Goal: Task Accomplishment & Management: Manage account settings

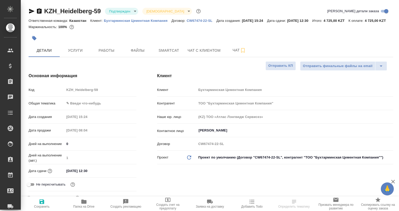
select select "RU"
drag, startPoint x: 103, startPoint y: 19, endPoint x: 171, endPoint y: 21, distance: 68.3
click at [171, 21] on div "Ответственная команда: Казахстан Клиент: Бухтарминская Цементная Компания Догов…" at bounding box center [211, 20] width 364 height 6
copy p "Бухтарминская Цементная Компания"
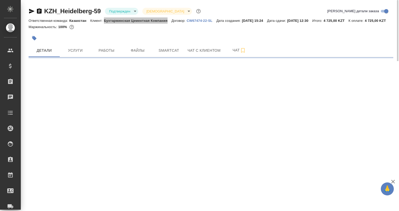
select select "RU"
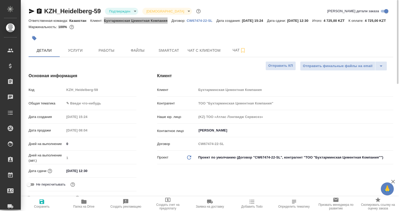
type textarea "x"
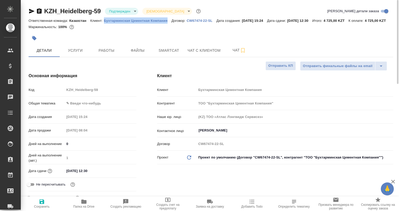
type textarea "x"
click at [144, 93] on div "Основная информация Код KZH_Heidelberg-59 Общая тематика ✎ Введи что-нибудь Дат…" at bounding box center [82, 139] width 128 height 155
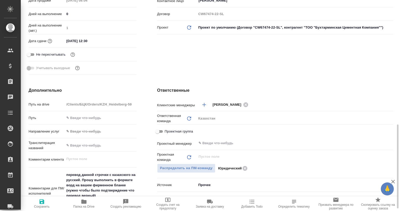
scroll to position [182, 0]
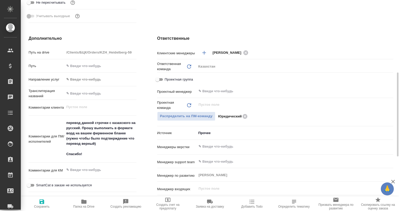
click at [83, 205] on span "Папка на Drive" at bounding box center [83, 207] width 21 height 4
type textarea "x"
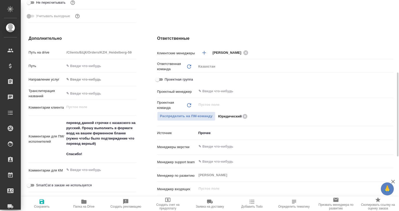
type textarea "x"
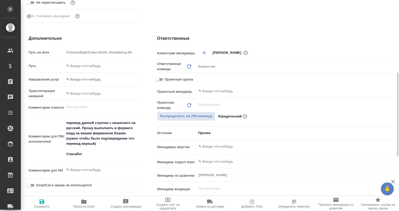
type textarea "x"
click at [222, 94] on input "text" at bounding box center [286, 91] width 176 height 6
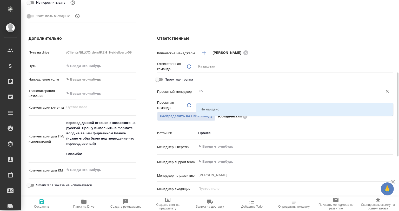
type input "F"
type textarea "x"
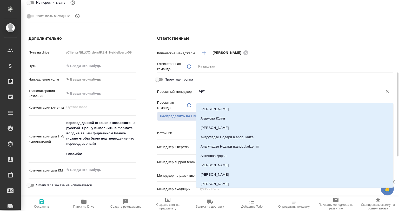
type input "Арта"
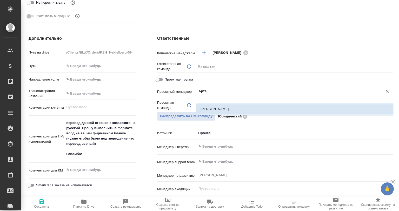
click at [222, 109] on li "Баданян Артак" at bounding box center [294, 108] width 197 height 9
type textarea "x"
type input "Баданян Артак"
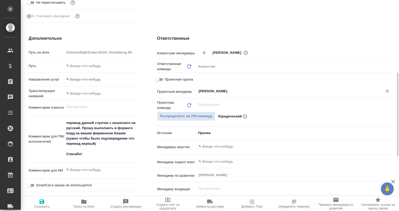
type textarea "x"
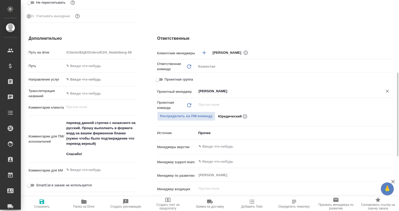
type textarea "x"
type input "Баданян Артак"
click at [40, 205] on span "Сохранить" at bounding box center [42, 207] width 16 height 4
type textarea "x"
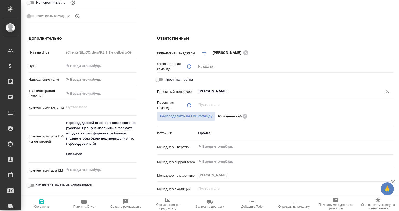
type textarea "x"
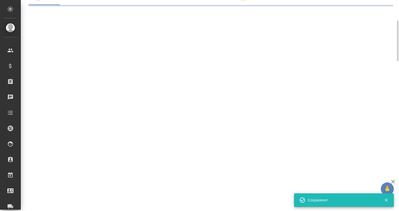
select select "RU"
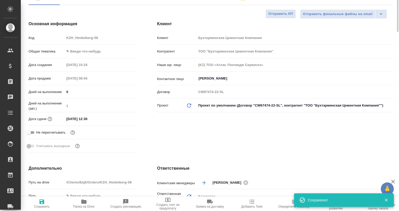
type textarea "x"
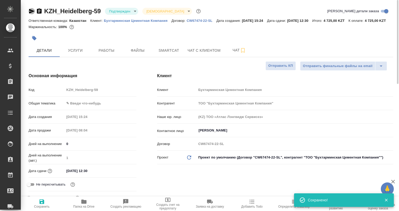
click at [32, 11] on icon "button" at bounding box center [31, 11] width 5 height 5
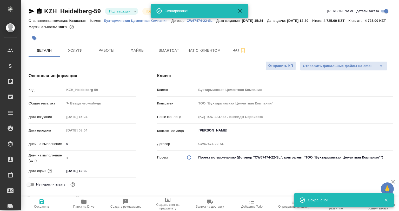
type textarea "x"
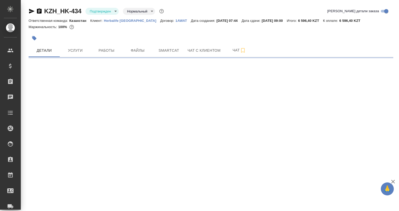
select select "RU"
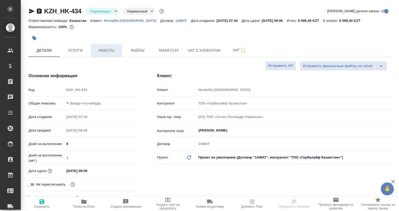
type textarea "x"
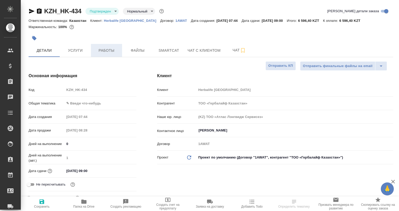
type textarea "x"
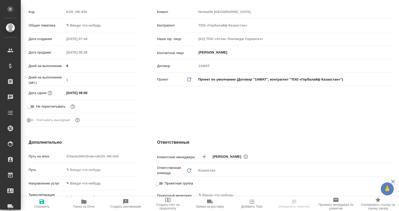
scroll to position [156, 0]
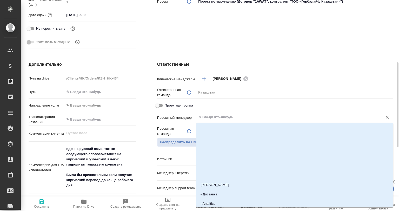
click at [217, 118] on input "text" at bounding box center [286, 117] width 176 height 6
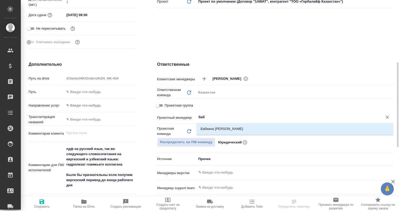
type input "бабк"
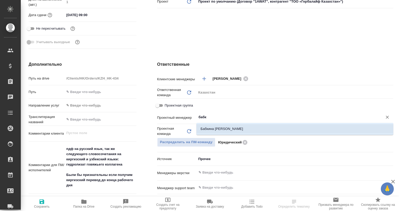
click at [217, 131] on li "Бабкина Анастасия" at bounding box center [294, 128] width 197 height 9
type textarea "x"
type input "Бабкина Анастасия"
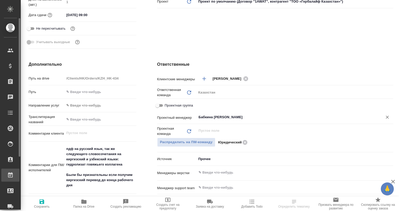
type textarea "x"
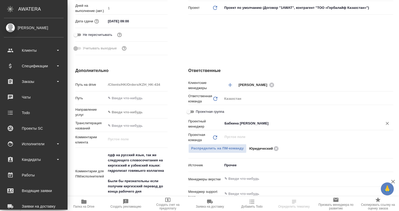
type textarea "x"
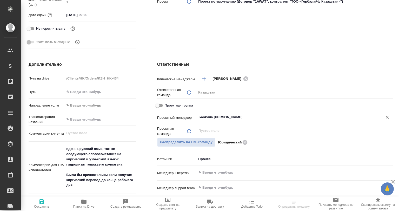
type input "Бабкина Анастасия"
click at [34, 201] on span "Сохранить" at bounding box center [42, 203] width 36 height 10
type textarea "x"
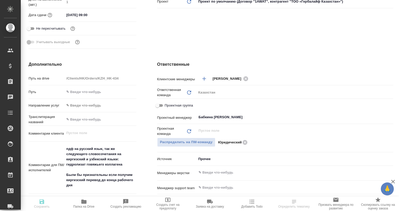
type textarea "x"
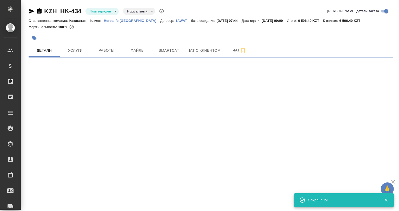
scroll to position [0, 0]
select select "RU"
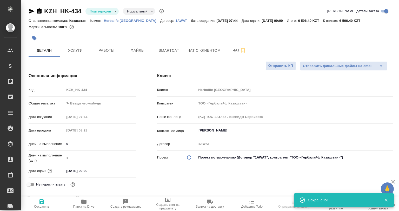
type textarea "x"
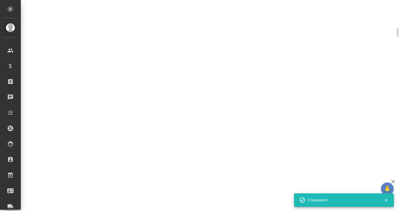
select select "RU"
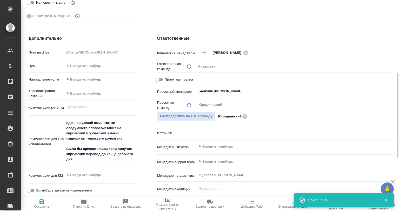
type textarea "x"
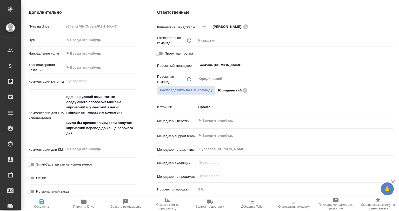
type textarea "x"
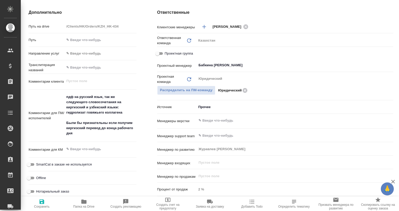
type textarea "x"
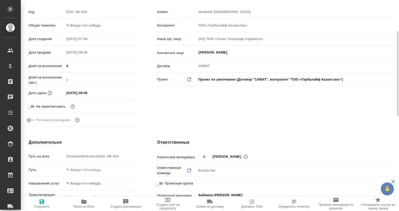
scroll to position [0, 0]
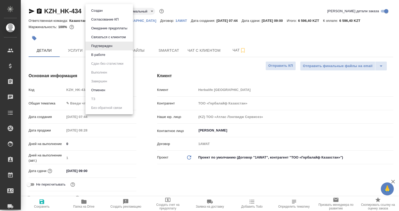
click at [99, 13] on body "🙏 .cls-1 fill:#fff; AWATERA Babkina Anastasiya Клиенты Спецификации Заказы 0 Ча…" at bounding box center [199, 105] width 399 height 211
click at [95, 54] on button "В работе" at bounding box center [98, 55] width 17 height 6
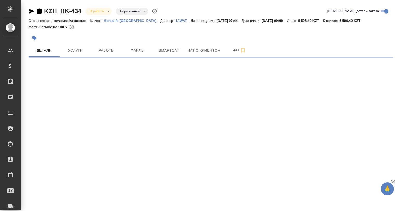
select select "RU"
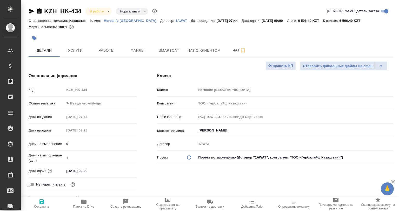
type textarea "x"
click at [85, 203] on icon "button" at bounding box center [84, 201] width 6 height 6
type textarea "x"
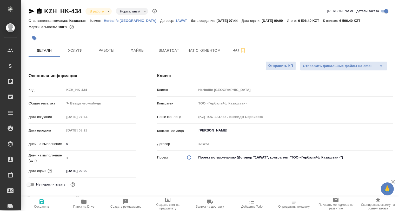
type textarea "x"
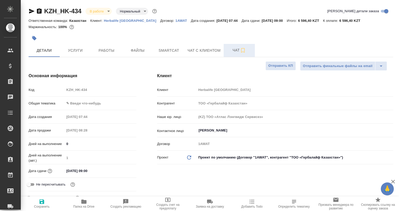
click at [242, 49] on icon "button" at bounding box center [243, 50] width 6 height 6
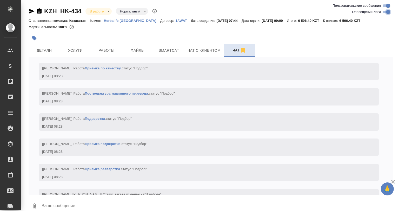
click at [387, 14] on input "Оповещения-логи" at bounding box center [387, 12] width 19 height 6
checkbox input "false"
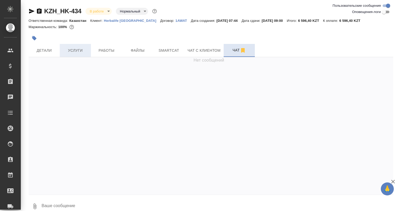
click at [88, 53] on button "Услуги" at bounding box center [75, 50] width 31 height 13
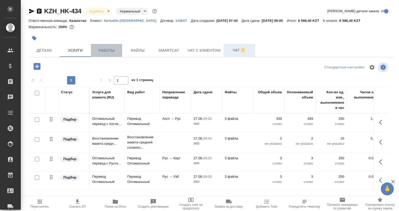
click at [110, 56] on button "Работы" at bounding box center [106, 50] width 31 height 13
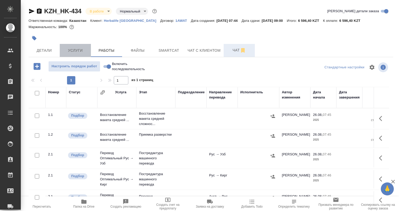
click at [76, 50] on span "Услуги" at bounding box center [75, 50] width 25 height 6
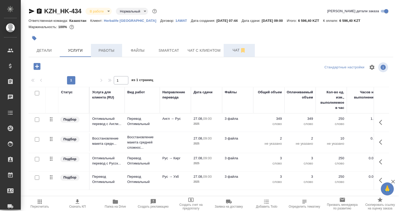
click at [110, 46] on button "Работы" at bounding box center [106, 50] width 31 height 13
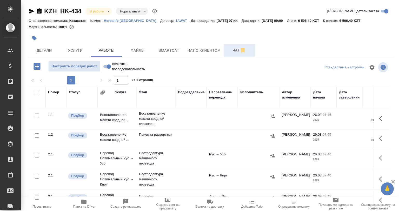
click at [379, 116] on icon "button" at bounding box center [382, 118] width 6 height 6
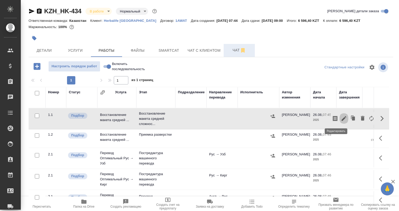
click at [341, 119] on icon "button" at bounding box center [344, 118] width 6 height 6
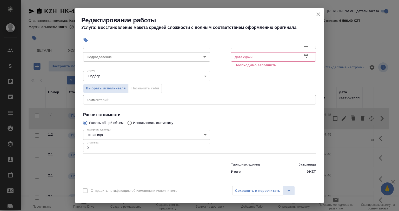
scroll to position [40, 0]
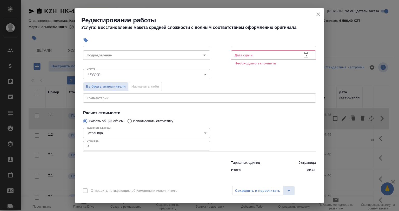
click at [94, 146] on input "0" at bounding box center [146, 145] width 127 height 9
type input "1"
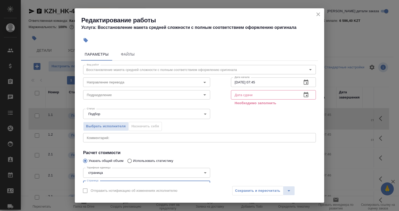
type input "2"
click at [112, 138] on textarea at bounding box center [199, 137] width 225 height 4
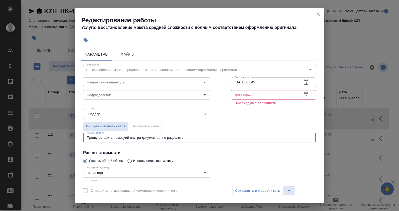
type textarea "Прошу оставить немецкий внутри документов, не разделять"
click at [237, 82] on input "26.08.2025 07:45" at bounding box center [264, 81] width 67 height 9
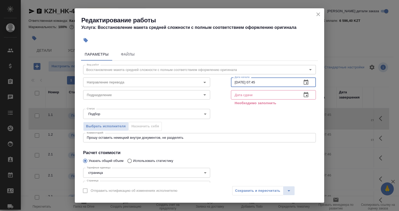
click at [235, 82] on input "26.08.2025 07:45" at bounding box center [264, 81] width 67 height 9
drag, startPoint x: 260, startPoint y: 83, endPoint x: 250, endPoint y: 83, distance: 9.9
click at [250, 83] on input "26.08.2025 07:45" at bounding box center [264, 81] width 67 height 9
drag, startPoint x: 101, startPoint y: 90, endPoint x: 102, endPoint y: 93, distance: 3.4
click at [101, 90] on div "Подразделение Подразделение" at bounding box center [146, 94] width 127 height 12
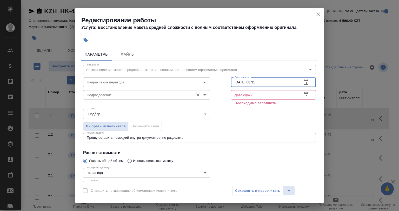
type input "26.08.2025 08:31"
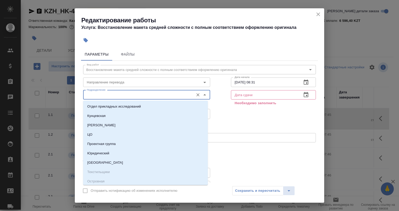
click at [102, 93] on input "Подразделение" at bounding box center [138, 95] width 106 height 6
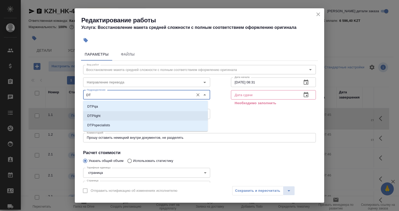
click at [102, 113] on li "DTPlight" at bounding box center [145, 115] width 125 height 9
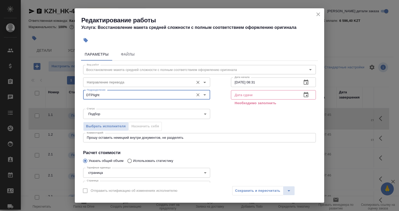
type input "DTPlight"
click at [99, 84] on input "Направление перевода" at bounding box center [138, 82] width 106 height 6
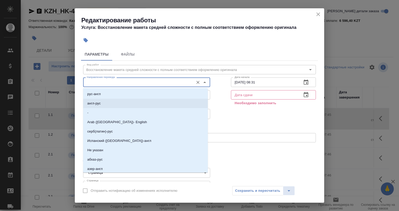
click at [108, 102] on li "англ-рус" at bounding box center [145, 103] width 125 height 9
type input "англ-рус"
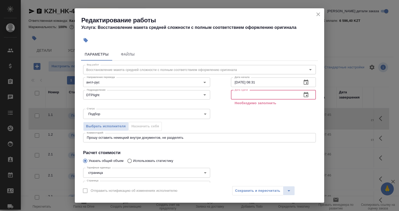
click at [239, 96] on input "text" at bounding box center [264, 94] width 67 height 9
type input "0_.__.____ __:__"
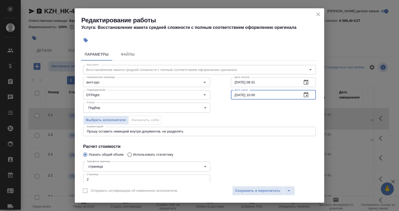
drag, startPoint x: 257, startPoint y: 97, endPoint x: 251, endPoint y: 97, distance: 5.7
click at [251, 97] on input "26.08.2025 10:00" at bounding box center [264, 94] width 67 height 9
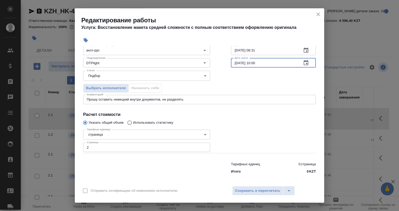
scroll to position [33, 0]
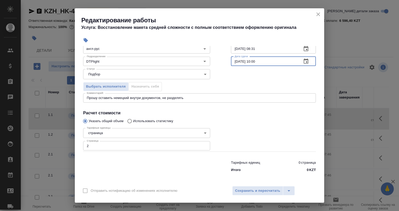
drag, startPoint x: 259, startPoint y: 61, endPoint x: 253, endPoint y: 61, distance: 6.8
click at [253, 61] on input "26.08.2025 10:00" at bounding box center [264, 61] width 67 height 9
type input "26.08.2025 11:00"
click at [245, 193] on span "Сохранить и пересчитать" at bounding box center [257, 191] width 45 height 6
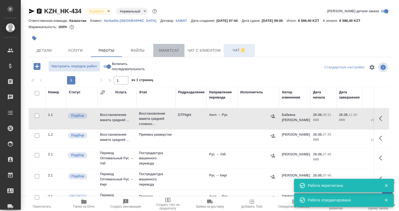
click at [167, 55] on button "Smartcat" at bounding box center [168, 50] width 31 height 13
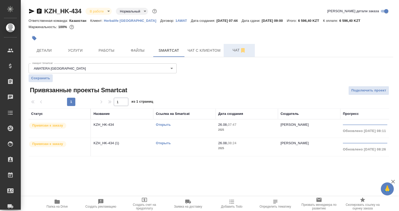
click at [157, 140] on div "Открыть" at bounding box center [184, 142] width 57 height 5
click at [160, 143] on link "Открыть" at bounding box center [163, 143] width 15 height 4
click at [125, 147] on td "KZH_HK-434 (1)" at bounding box center [122, 147] width 62 height 18
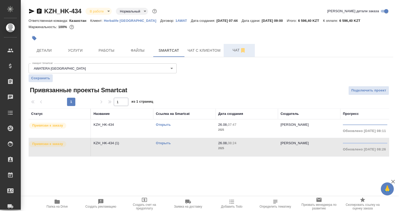
click at [125, 147] on td "KZH_HK-434 (1)" at bounding box center [122, 147] width 62 height 18
click at [52, 55] on button "Детали" at bounding box center [44, 50] width 31 height 13
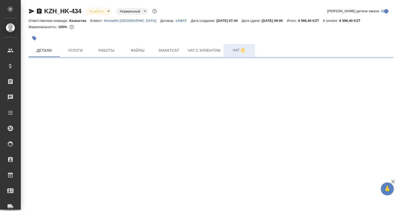
select select "RU"
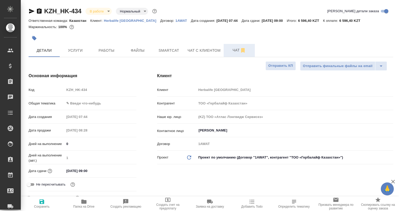
type textarea "x"
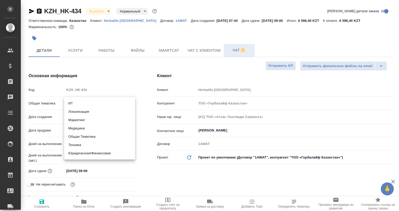
click at [81, 101] on body "🙏 .cls-1 fill:#fff; AWATERA Babkina Anastasiya Клиенты Спецификации Заказы 0 Ча…" at bounding box center [199, 105] width 399 height 211
click at [89, 143] on li "Техника" at bounding box center [99, 145] width 71 height 8
type input "tech"
type textarea "x"
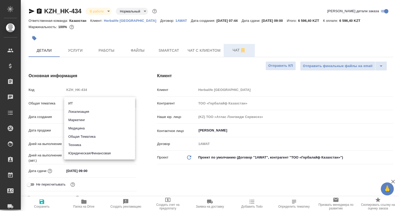
type textarea "x"
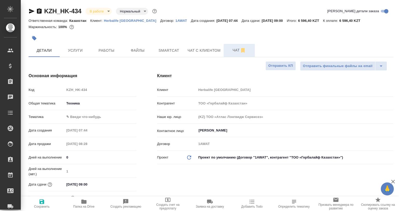
click at [79, 118] on body "🙏 .cls-1 fill:#fff; AWATERA Babkina Anastasiya Клиенты Спецификации Заказы 0 Ча…" at bounding box center [199, 105] width 399 height 211
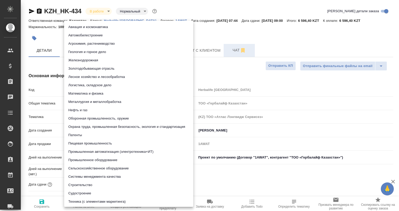
click at [89, 143] on li "Пищевая промышленность" at bounding box center [128, 143] width 129 height 8
type textarea "x"
type input "5a8b8b956a9677013d343d8f"
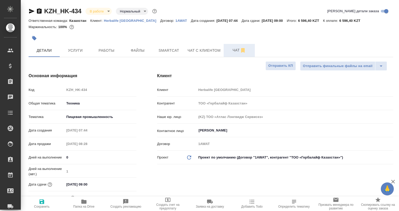
click at [48, 204] on span "Сохранить" at bounding box center [42, 203] width 36 height 10
type textarea "x"
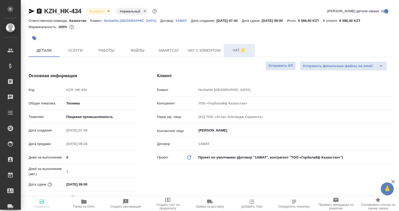
type textarea "x"
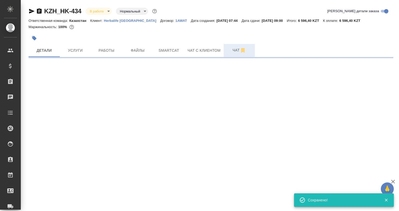
select select "RU"
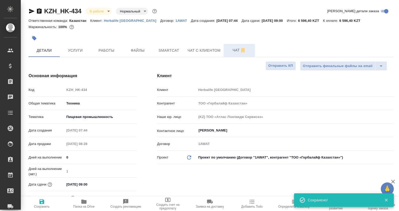
type textarea "x"
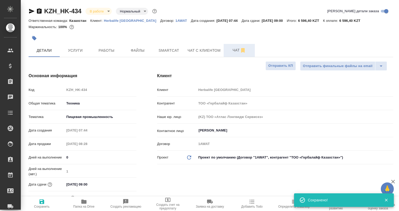
type textarea "x"
click at [53, 203] on span "Сохранить" at bounding box center [42, 203] width 36 height 10
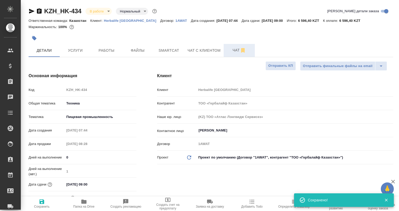
type textarea "x"
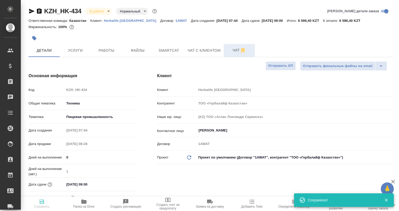
type textarea "x"
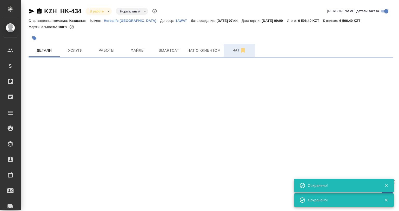
select select "RU"
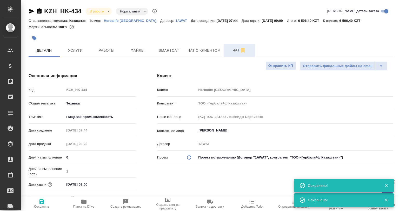
type textarea "x"
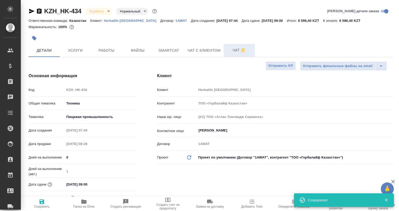
type textarea "x"
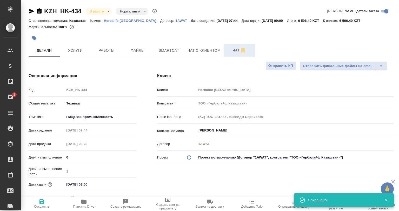
type textarea "x"
click at [118, 51] on span "Работы" at bounding box center [106, 50] width 25 height 6
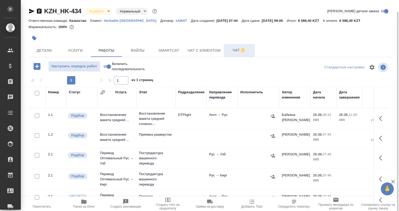
scroll to position [26, 0]
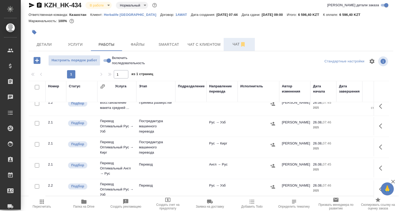
click at [379, 128] on icon "button" at bounding box center [382, 126] width 6 height 6
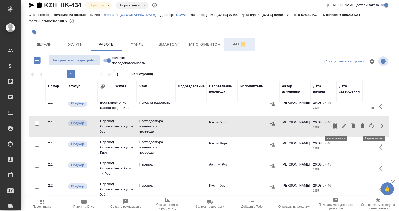
click at [341, 125] on icon "button" at bounding box center [344, 126] width 6 height 6
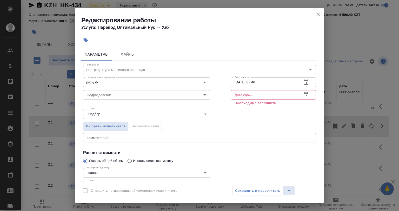
scroll to position [40, 0]
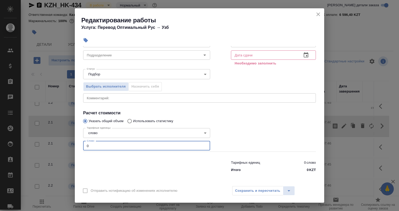
drag, startPoint x: 109, startPoint y: 144, endPoint x: 70, endPoint y: 144, distance: 39.5
click at [85, 144] on input "0" at bounding box center [146, 145] width 127 height 9
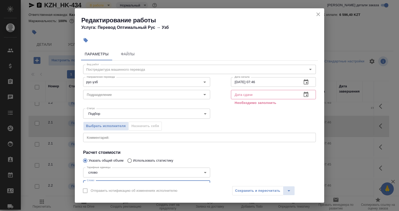
scroll to position [0, 0]
type input "3"
drag, startPoint x: 257, startPoint y: 82, endPoint x: 250, endPoint y: 81, distance: 7.1
click at [250, 81] on input "26.08.2025 07:46" at bounding box center [264, 81] width 67 height 9
type input "26.08.2025 08:49"
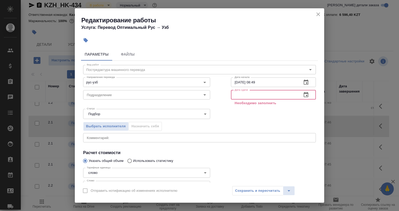
click at [245, 97] on input "text" at bounding box center [264, 94] width 67 height 9
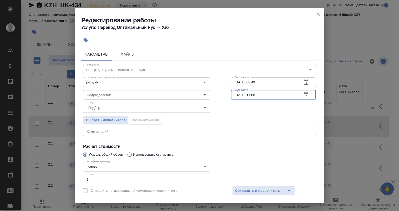
scroll to position [26, 0]
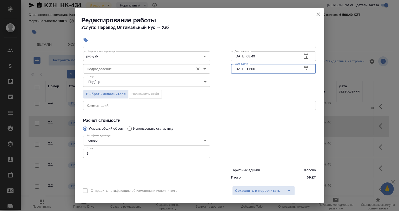
type input "26.08.2025 11:00"
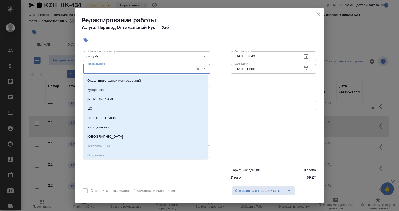
click at [102, 69] on input "Подразделение" at bounding box center [138, 69] width 106 height 6
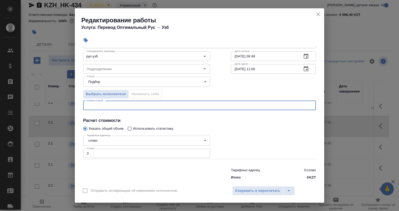
click at [226, 104] on textarea at bounding box center [199, 105] width 225 height 4
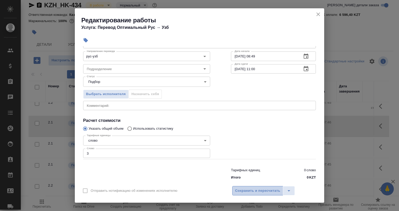
click at [250, 187] on button "Сохранить и пересчитать" at bounding box center [257, 190] width 51 height 9
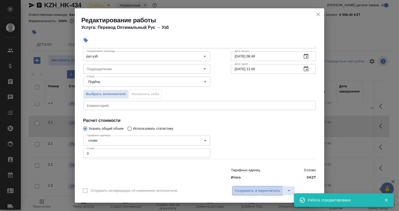
click at [250, 188] on span "Сохранить и пересчитать" at bounding box center [257, 191] width 45 height 6
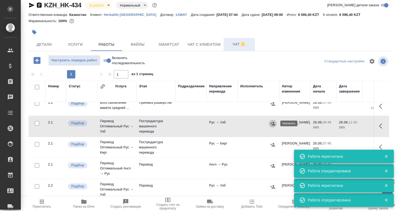
click at [273, 124] on icon "button" at bounding box center [272, 123] width 5 height 3
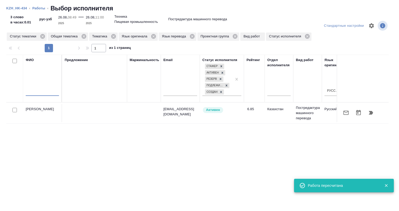
click at [49, 91] on input "text" at bounding box center [42, 92] width 33 height 6
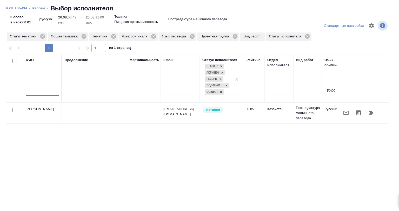
paste input "Эргашева София"
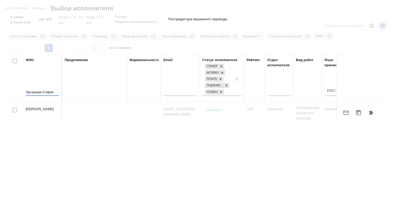
type input "Эргашева София"
click at [236, 36] on div at bounding box center [199, 105] width 399 height 211
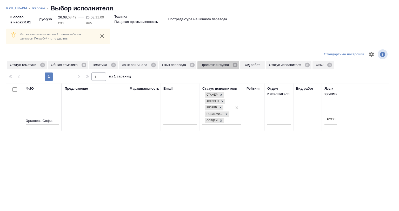
click at [234, 67] on icon at bounding box center [235, 65] width 5 height 5
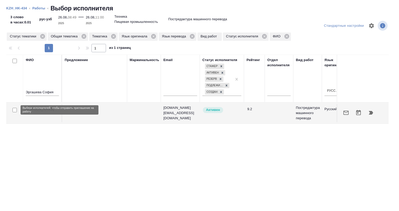
click at [15, 109] on input "checkbox" at bounding box center [14, 110] width 4 height 4
checkbox input "true"
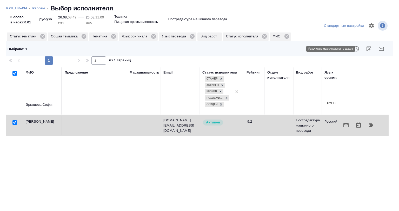
click at [368, 47] on button "button" at bounding box center [368, 49] width 12 height 12
drag, startPoint x: 49, startPoint y: 103, endPoint x: 29, endPoint y: 103, distance: 19.5
click at [29, 103] on input "Эргашева София" at bounding box center [42, 105] width 33 height 6
type input "Э"
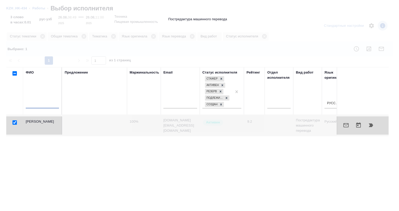
checkbox input "false"
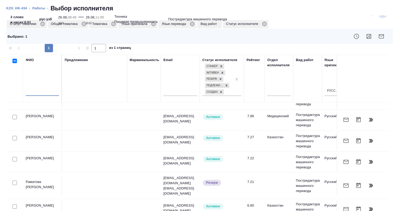
scroll to position [22, 0]
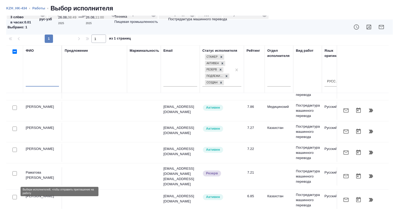
click at [16, 195] on input "checkbox" at bounding box center [14, 197] width 4 height 4
checkbox input "true"
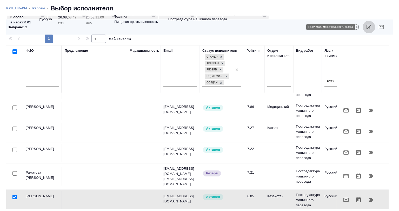
click at [365, 28] on icon "button" at bounding box center [368, 27] width 6 height 6
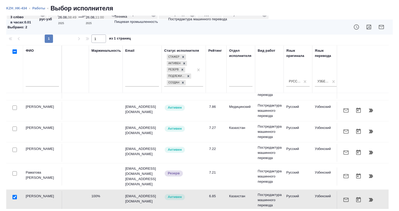
scroll to position [35, 0]
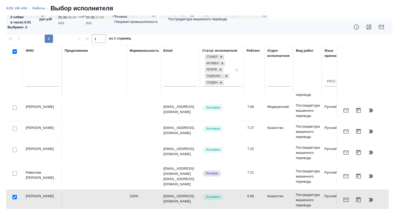
click at [14, 195] on input "checkbox" at bounding box center [14, 197] width 4 height 4
checkbox input "false"
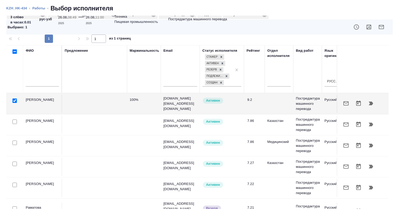
scroll to position [0, 0]
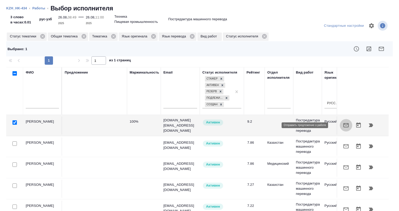
click at [343, 127] on icon "button" at bounding box center [345, 125] width 5 height 4
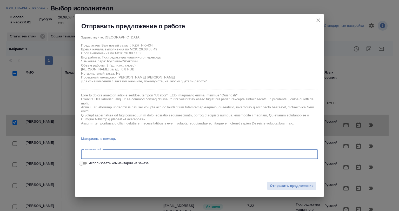
click at [110, 156] on textarea at bounding box center [199, 154] width 229 height 4
type textarea "Работа в смарткат"
click at [272, 188] on button "Отправить предложение" at bounding box center [291, 185] width 49 height 9
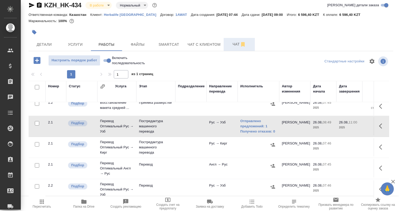
click at [379, 145] on icon "button" at bounding box center [382, 147] width 6 height 6
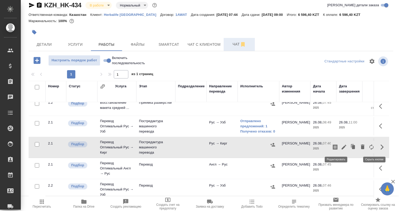
click at [341, 144] on icon "button" at bounding box center [344, 147] width 6 height 6
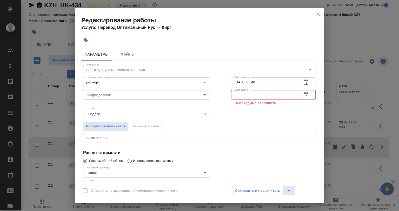
click at [251, 96] on input "text" at bounding box center [264, 94] width 67 height 9
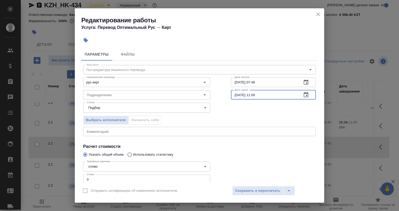
type input "26.08.2025 11:00"
click at [247, 82] on input "26.08.2025 07:46" at bounding box center [264, 81] width 67 height 9
drag, startPoint x: 262, startPoint y: 83, endPoint x: 250, endPoint y: 81, distance: 12.3
click at [250, 81] on input "26.08.2025 07:46" at bounding box center [264, 81] width 67 height 9
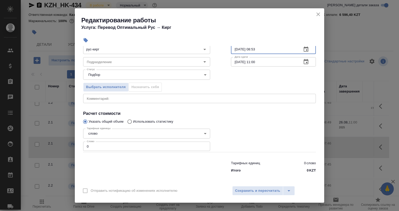
scroll to position [33, 0]
type input "26.08.2025 08:53"
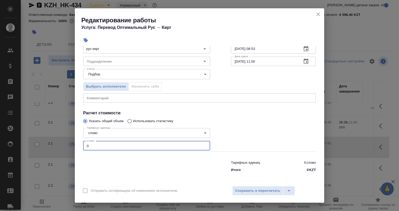
drag, startPoint x: 97, startPoint y: 148, endPoint x: 77, endPoint y: 148, distance: 19.2
click at [77, 148] on div "Параметры Файлы Вид работ Постредактура машинного перевода Вид работ Направлени…" at bounding box center [199, 114] width 249 height 137
type input "3"
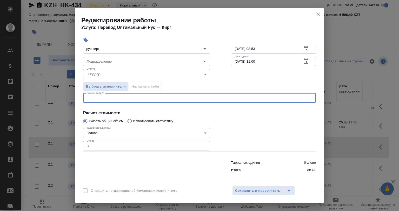
click at [106, 99] on textarea at bounding box center [199, 98] width 225 height 4
type textarea "Работа в смарткат"
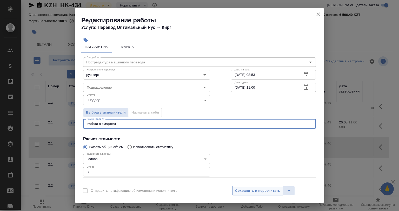
click at [251, 188] on span "Сохранить и пересчитать" at bounding box center [257, 191] width 45 height 6
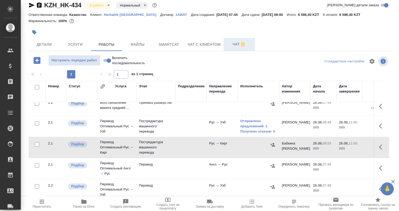
click at [271, 142] on icon "button" at bounding box center [272, 144] width 5 height 5
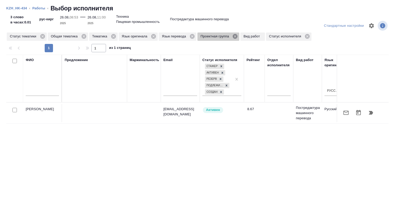
click at [233, 37] on icon at bounding box center [235, 36] width 5 height 5
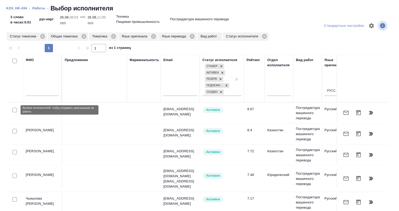
click at [15, 110] on input "checkbox" at bounding box center [14, 110] width 4 height 4
checkbox input "true"
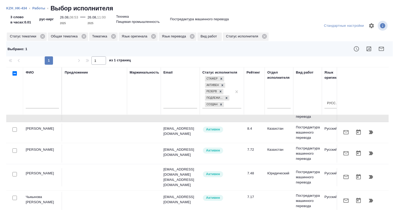
scroll to position [22, 0]
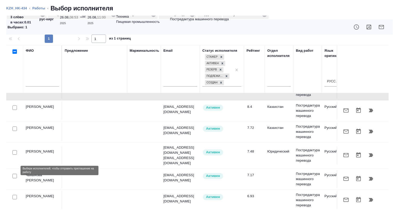
drag, startPoint x: 13, startPoint y: 169, endPoint x: 319, endPoint y: 125, distance: 309.0
click at [14, 174] on input "checkbox" at bounding box center [14, 176] width 4 height 4
checkbox input "true"
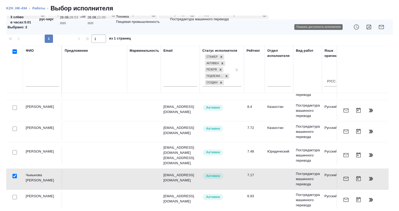
click at [362, 24] on button "button" at bounding box center [368, 27] width 12 height 12
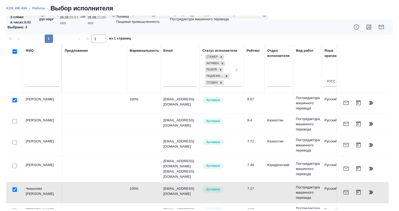
scroll to position [0, 0]
click at [378, 27] on icon "button" at bounding box center [380, 27] width 5 height 4
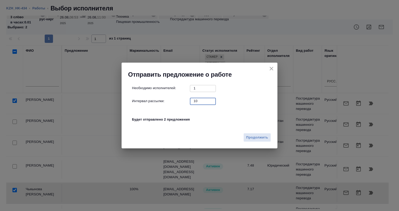
drag, startPoint x: 199, startPoint y: 101, endPoint x: 174, endPoint y: 102, distance: 24.9
click at [174, 102] on div "Интервал рассылки: 10 ​" at bounding box center [201, 101] width 139 height 6
type input "0"
click at [252, 136] on span "Продолжить" at bounding box center [257, 137] width 22 height 6
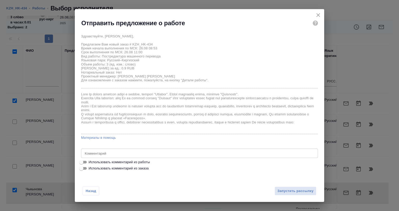
click at [106, 161] on span "Использовать комментарий из работы" at bounding box center [119, 161] width 61 height 5
click at [91, 161] on input "Использовать комментарий из работы" at bounding box center [81, 162] width 19 height 6
checkbox input "true"
type textarea "Работа в смарткат"
click at [276, 189] on button "Запустить рассылку" at bounding box center [295, 190] width 42 height 9
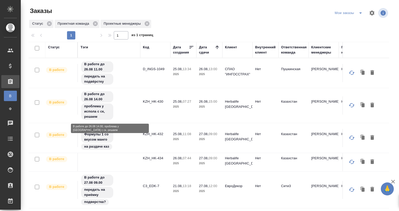
click at [123, 108] on div "В работе до 26.08 14.00 проблема у испола с ск, решаем" at bounding box center [108, 106] width 57 height 30
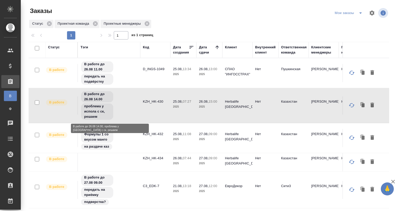
click at [123, 108] on div "В работе до 26.08 14.00 проблема у испола с ск, решаем" at bounding box center [108, 106] width 57 height 30
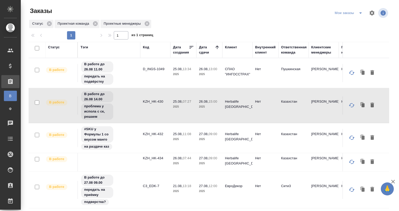
click at [141, 129] on td "KZH_HK-432" at bounding box center [155, 138] width 30 height 18
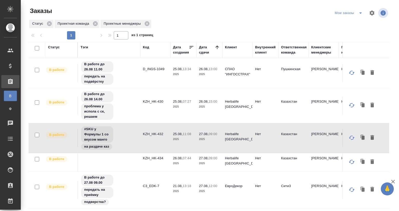
click at [141, 129] on td "KZH_HK-432" at bounding box center [155, 138] width 30 height 18
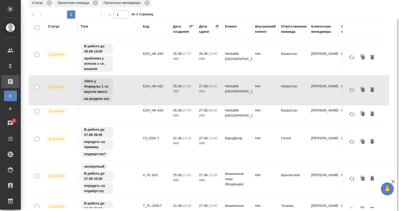
scroll to position [44, 0]
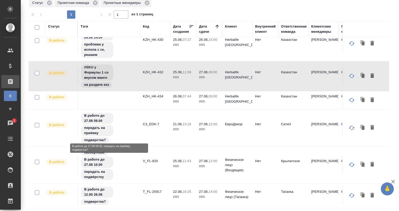
click at [131, 119] on div "В работе до 27.08 09.00 передать на приёмку подверстка?" at bounding box center [108, 127] width 57 height 31
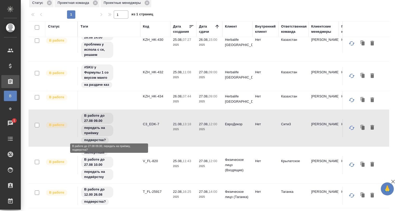
click at [131, 119] on div "В работе до 27.08 09.00 передать на приёмку подверстка?" at bounding box center [108, 127] width 57 height 31
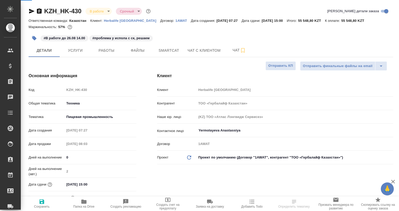
select select "RU"
type textarea "x"
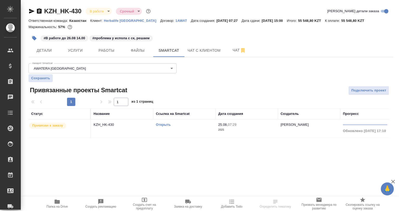
click at [159, 128] on td "Открыть" at bounding box center [184, 128] width 62 height 18
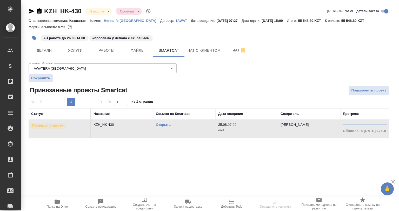
click at [159, 126] on link "Открыть" at bounding box center [163, 125] width 15 height 4
click at [96, 55] on button "Работы" at bounding box center [106, 50] width 31 height 13
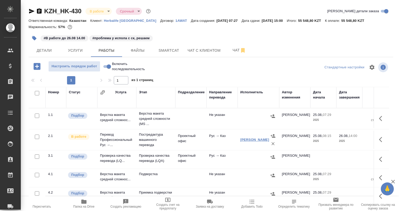
click at [244, 138] on link "Закиряева Гульназ Сабитовна" at bounding box center [254, 140] width 29 height 4
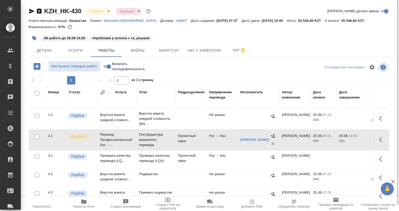
click at [33, 35] on button "button" at bounding box center [34, 37] width 11 height 11
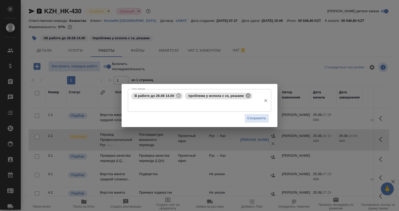
drag, startPoint x: 248, startPoint y: 94, endPoint x: 243, endPoint y: 112, distance: 18.3
click at [248, 94] on icon at bounding box center [248, 95] width 5 height 5
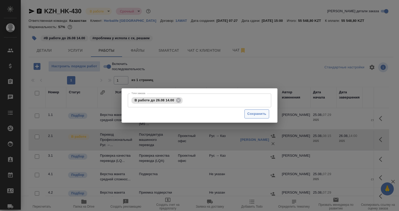
click at [251, 113] on span "Сохранить" at bounding box center [256, 114] width 19 height 6
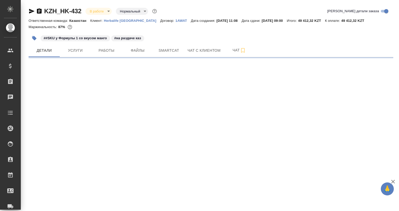
select select "RU"
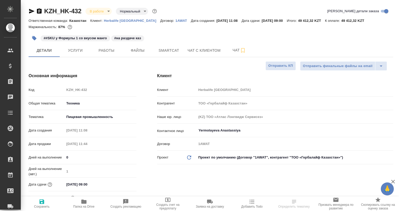
type textarea "x"
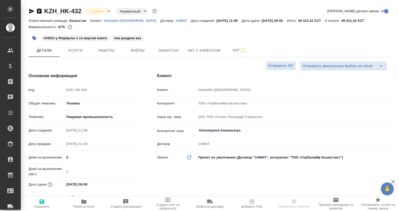
type textarea "x"
click at [32, 12] on icon "button" at bounding box center [32, 11] width 6 height 6
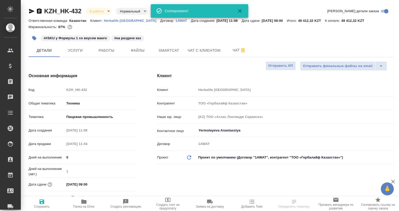
type textarea "x"
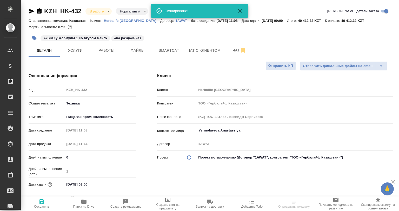
type textarea "x"
click at [38, 12] on icon "button" at bounding box center [39, 10] width 5 height 5
select select "RU"
type textarea "x"
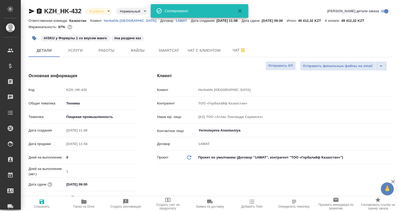
type textarea "x"
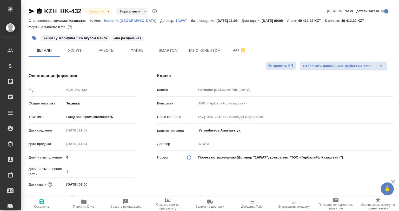
type textarea "x"
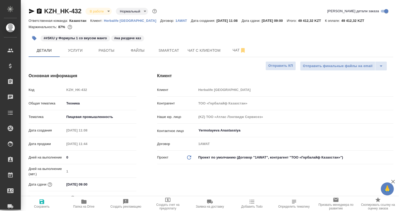
type textarea "x"
click at [120, 52] on button "Работы" at bounding box center [106, 50] width 31 height 13
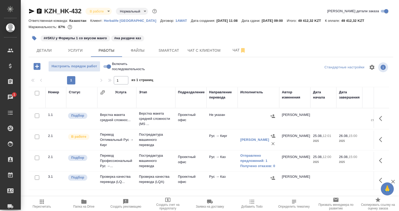
click at [174, 58] on div "KZH_HK-432 В работе inProgress Нормальный normal Кратко детали заказа Ответстве…" at bounding box center [211, 108] width 370 height 217
click at [172, 49] on span "Smartcat" at bounding box center [168, 50] width 25 height 6
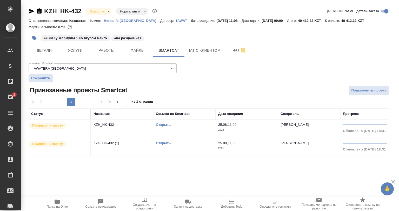
click at [320, 156] on tr "Привязан к заказу KZH_HK-432 (1) Открыть 25.08, 11:38 2025 Асланукова Сати 0% О…" at bounding box center [252, 147] width 446 height 18
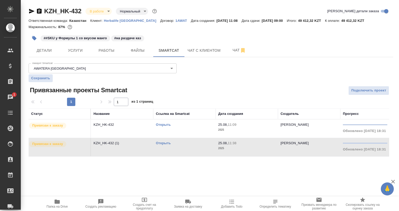
scroll to position [0, 86]
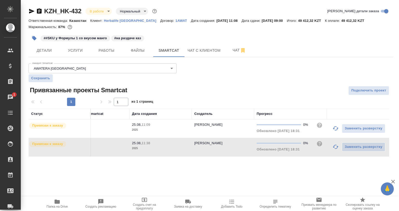
click at [329, 147] on td "Заменить разверстку" at bounding box center [358, 147] width 62 height 18
click at [332, 145] on icon "button" at bounding box center [335, 147] width 6 height 6
click at [335, 130] on icon "button" at bounding box center [335, 128] width 6 height 4
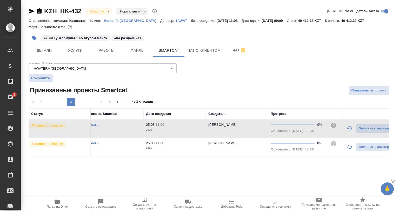
scroll to position [0, 0]
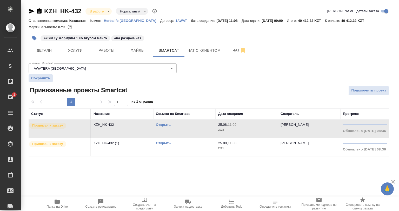
click at [38, 12] on icon "button" at bounding box center [39, 11] width 6 height 6
click at [104, 59] on div "KZH_HK-432 В работе inProgress Нормальный normal Кратко детали заказа Ответстве…" at bounding box center [211, 84] width 370 height 169
click at [104, 56] on button "Работы" at bounding box center [106, 50] width 31 height 13
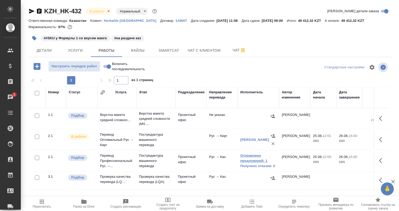
click at [254, 162] on link "Отправлено предложений: 1" at bounding box center [258, 158] width 36 height 10
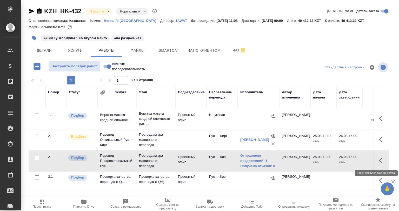
drag, startPoint x: 381, startPoint y: 156, endPoint x: 378, endPoint y: 158, distance: 3.3
click at [381, 157] on button "button" at bounding box center [382, 160] width 12 height 12
click at [344, 160] on icon "button" at bounding box center [343, 160] width 5 height 5
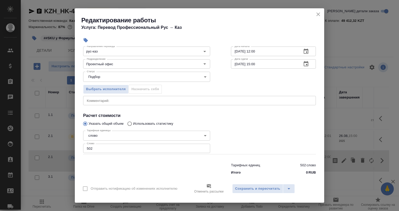
scroll to position [38, 0]
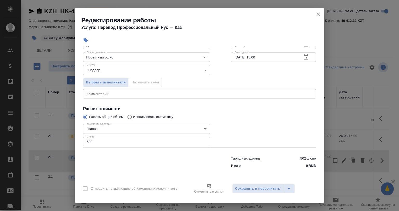
click at [316, 13] on icon "close" at bounding box center [318, 14] width 4 height 4
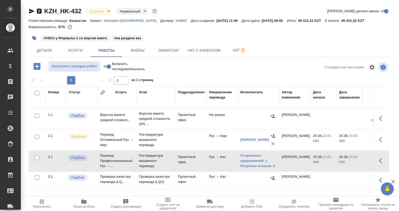
click at [312, 58] on div "KZH_HK-432 В работе inProgress Нормальный normal Кратко детали заказа Ответстве…" at bounding box center [211, 108] width 370 height 217
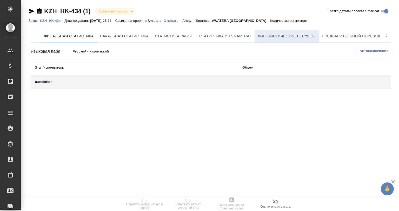
click at [275, 36] on span "Лингвистические ресурсы" at bounding box center [286, 36] width 58 height 6
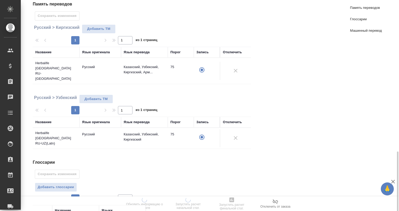
scroll to position [130, 0]
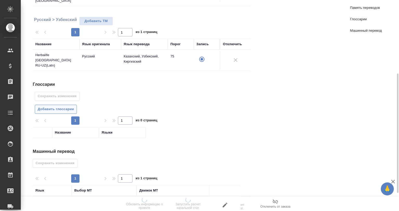
click at [69, 106] on span "Добавить глоссарии" at bounding box center [56, 109] width 36 height 6
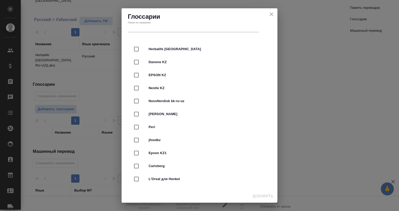
click at [151, 52] on div "Herbalife Kazakhstan" at bounding box center [199, 49] width 139 height 13
checkbox input "true"
click at [266, 196] on span "Добавить" at bounding box center [263, 196] width 21 height 6
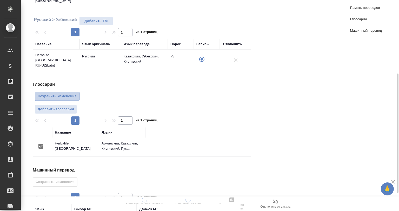
click at [46, 92] on button "Сохранить изменения" at bounding box center [57, 96] width 45 height 9
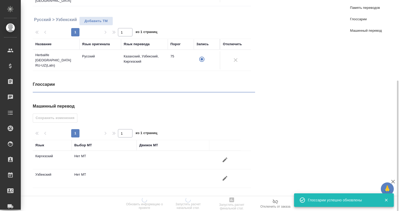
radio input "false"
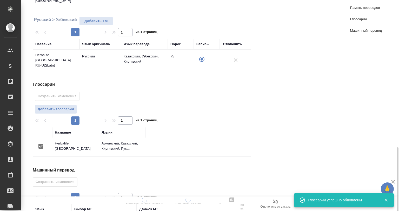
scroll to position [180, 0]
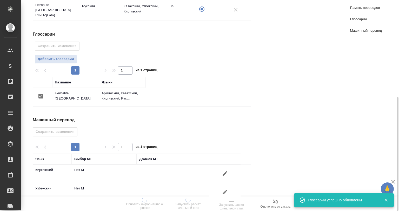
click at [226, 165] on td at bounding box center [224, 174] width 31 height 18
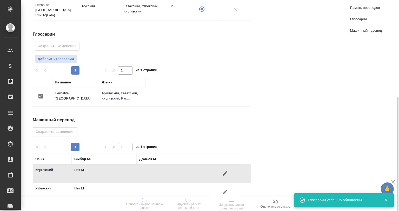
click at [224, 171] on icon "button" at bounding box center [224, 173] width 5 height 5
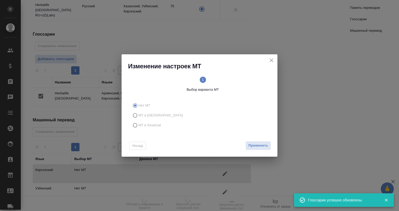
click at [143, 124] on span "МТ в Smartcat" at bounding box center [149, 125] width 23 height 5
click at [138, 124] on input "МТ в Smartcat" at bounding box center [134, 125] width 8 height 10
radio input "true"
click at [254, 139] on div "Назад Вперед" at bounding box center [199, 144] width 156 height 24
click at [256, 142] on span "Вперед" at bounding box center [261, 145] width 13 height 6
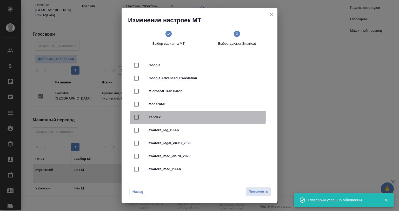
click at [173, 114] on div "Yandex" at bounding box center [199, 117] width 139 height 13
checkbox input "true"
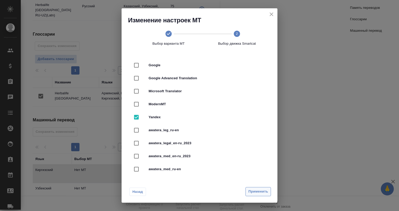
click at [256, 187] on button "Применить" at bounding box center [257, 191] width 25 height 9
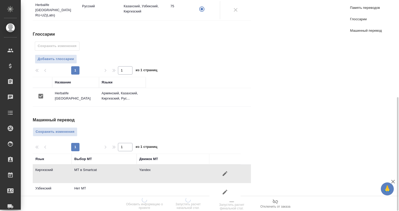
click at [257, 189] on div "Память переводов Сохранить изменения Русский > Киргизский Добавить TM 1 1 из 1 …" at bounding box center [211, 40] width 360 height 347
click at [225, 186] on button "button" at bounding box center [225, 192] width 12 height 12
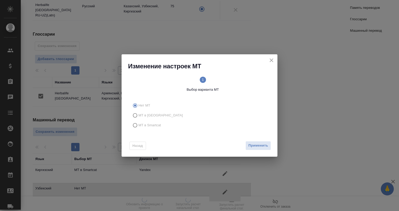
radio input "false"
click at [151, 115] on span "МТ в Тере" at bounding box center [160, 115] width 44 height 5
click at [138, 115] on input "МТ в Тере" at bounding box center [134, 115] width 8 height 10
radio input "true"
radio input "false"
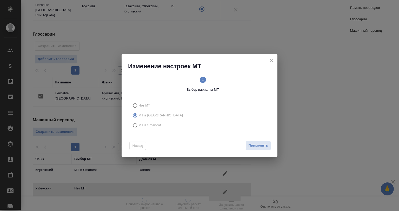
click at [146, 125] on span "МТ в Smartcat" at bounding box center [149, 125] width 23 height 5
click at [138, 125] on input "МТ в Smartcat" at bounding box center [134, 125] width 8 height 10
radio input "true"
click at [255, 146] on span "Вперед" at bounding box center [261, 145] width 13 height 6
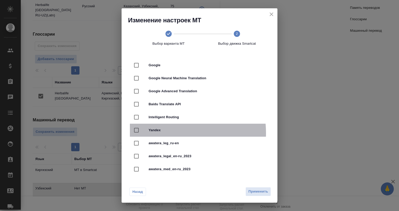
click at [164, 133] on div "Yandex" at bounding box center [199, 130] width 139 height 13
checkbox input "true"
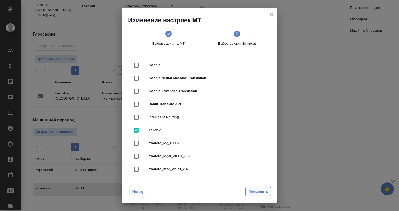
click at [253, 190] on span "Применить" at bounding box center [258, 191] width 20 height 6
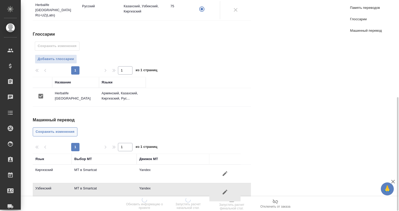
click at [69, 127] on button "Сохранить изменения" at bounding box center [55, 131] width 45 height 9
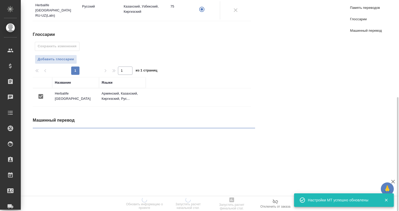
radio input "false"
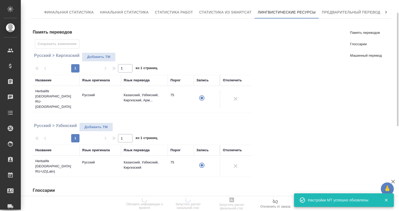
scroll to position [0, 0]
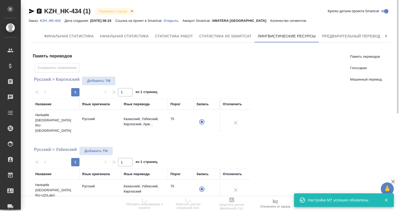
click at [333, 29] on div "Финальная статистика Начальная статистика Статистика работ Статистика из Smartc…" at bounding box center [211, 212] width 364 height 368
click at [335, 31] on button "Предварительный перевод" at bounding box center [350, 36] width 65 height 12
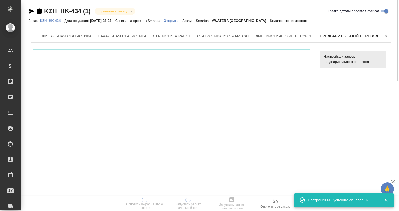
scroll to position [0, 2]
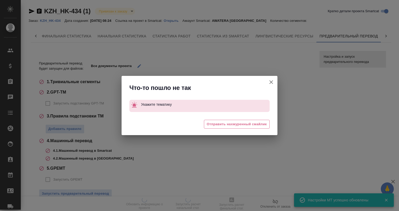
click at [270, 85] on icon "button" at bounding box center [271, 82] width 6 height 6
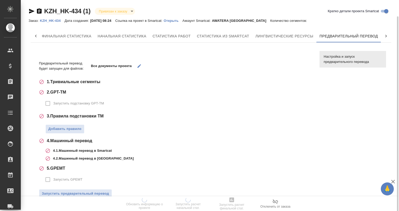
scroll to position [8, 0]
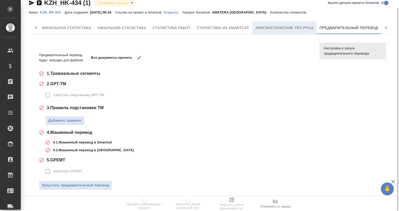
click at [274, 26] on span "Лингвистические ресурсы" at bounding box center [284, 28] width 58 height 6
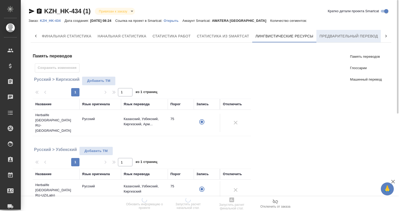
click at [331, 39] on button "Предварительный перевод" at bounding box center [348, 36] width 65 height 12
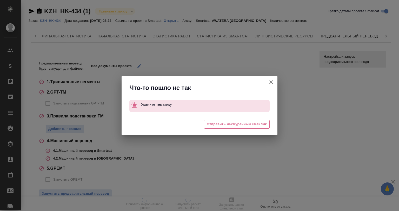
click at [273, 84] on icon "button" at bounding box center [271, 82] width 6 height 6
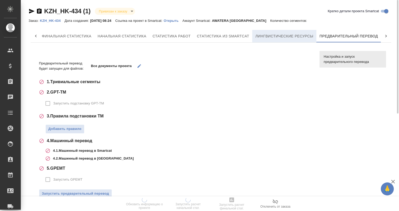
click at [281, 39] on button "Лингвистические ресурсы" at bounding box center [284, 36] width 64 height 12
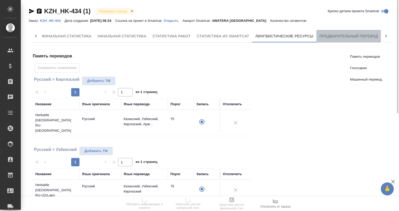
click at [328, 38] on span "Предварительный перевод" at bounding box center [348, 36] width 58 height 6
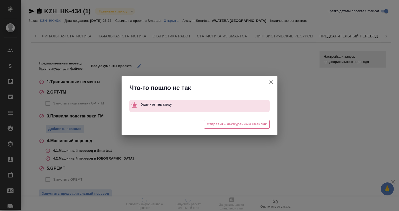
drag, startPoint x: 269, startPoint y: 81, endPoint x: 259, endPoint y: 80, distance: 10.0
click at [269, 81] on icon "button" at bounding box center [271, 82] width 6 height 6
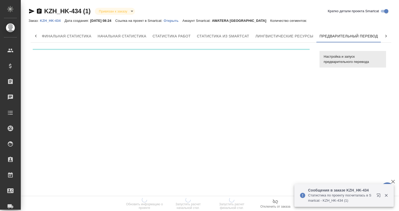
scroll to position [0, 2]
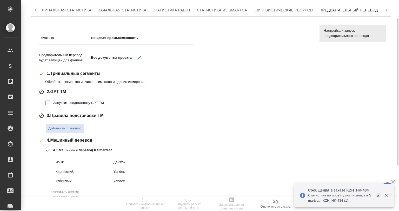
drag, startPoint x: 62, startPoint y: 102, endPoint x: 65, endPoint y: 101, distance: 3.5
click at [62, 102] on span "Запустить подстановку GPT-TM" at bounding box center [78, 102] width 51 height 5
click at [53, 102] on input "Запустить подстановку GPT-TM" at bounding box center [47, 102] width 11 height 11
checkbox input "true"
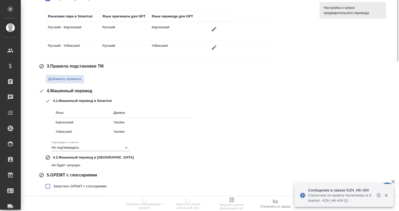
scroll to position [145, 0]
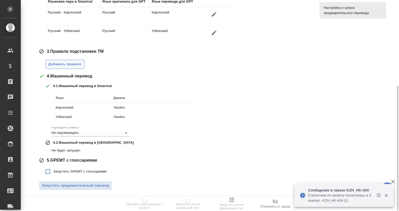
click at [63, 63] on span "Добавить правило" at bounding box center [64, 64] width 33 height 6
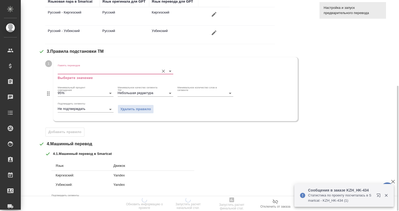
click at [78, 76] on p "Выберите значение" at bounding box center [115, 77] width 115 height 5
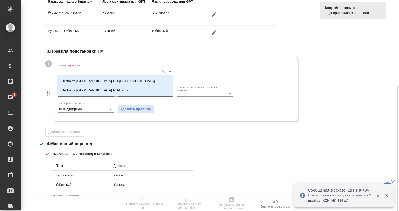
click at [81, 72] on input "Память переводов" at bounding box center [107, 71] width 99 height 6
click at [81, 82] on p "Herbalife [GEOGRAPHIC_DATA] RU-[GEOGRAPHIC_DATA]" at bounding box center [108, 80] width 93 height 5
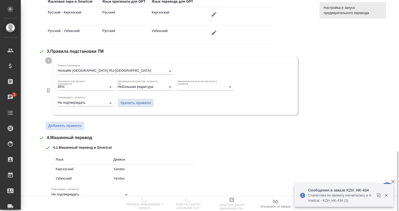
scroll to position [196, 0]
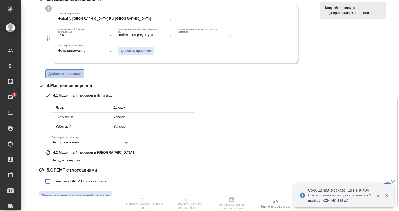
click at [70, 77] on button "Добавить правило" at bounding box center [64, 73] width 39 height 9
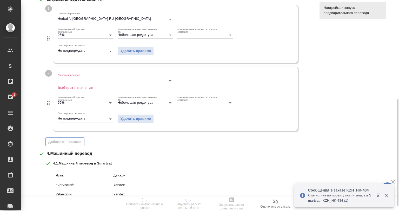
click at [77, 79] on input "Память переводов" at bounding box center [107, 80] width 99 height 6
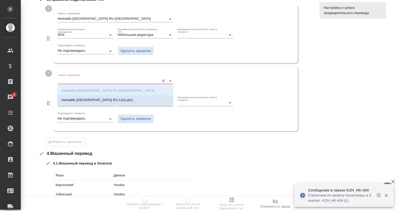
click at [84, 98] on p "Herbalife [GEOGRAPHIC_DATA] RU-UZ(Latn)" at bounding box center [97, 99] width 71 height 5
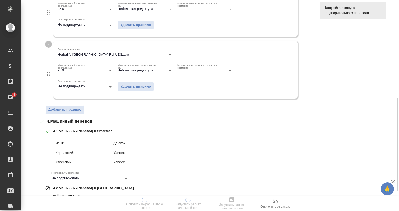
scroll to position [248, 0]
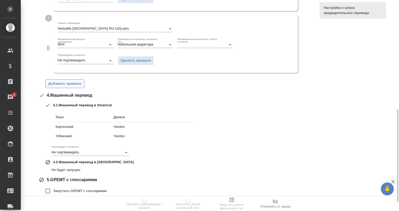
click at [70, 81] on span "Добавить правило" at bounding box center [64, 84] width 33 height 6
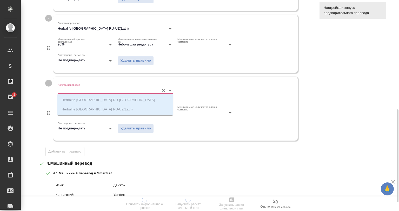
click at [92, 89] on input "Память переводов" at bounding box center [107, 90] width 99 height 6
click at [128, 131] on button "Удалить правило" at bounding box center [136, 128] width 36 height 9
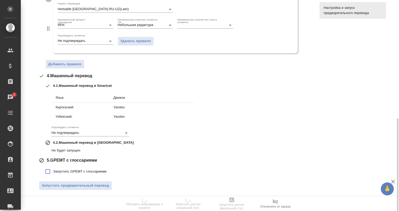
click at [84, 172] on span "Запустить GPEMT с глоссариями" at bounding box center [79, 171] width 53 height 5
click at [53, 172] on input "Запустить GPEMT с глоссариями" at bounding box center [47, 171] width 11 height 11
checkbox input "true"
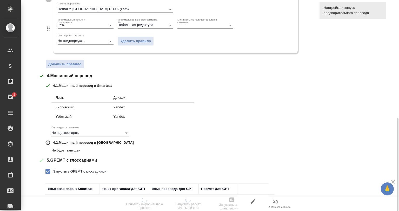
scroll to position [322, 0]
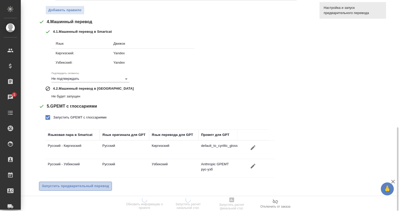
click at [90, 184] on span "Запустить предварительный перевод" at bounding box center [75, 186] width 67 height 6
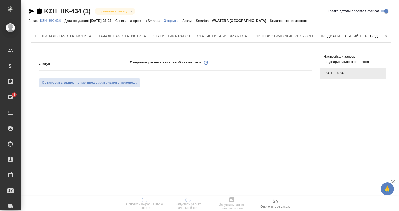
scroll to position [0, 0]
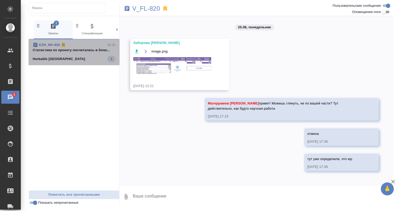
click at [71, 57] on div "Herbalife [GEOGRAPHIC_DATA] 4" at bounding box center [74, 59] width 83 height 6
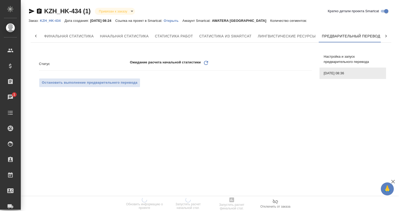
scroll to position [0, 2]
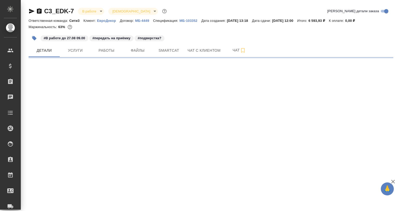
select select "RU"
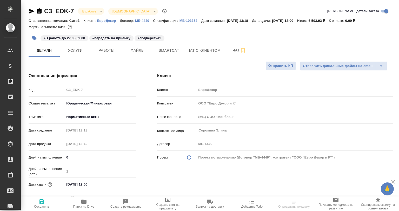
type textarea "x"
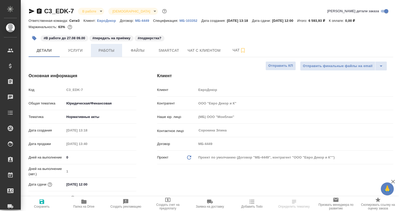
type textarea "x"
click at [159, 53] on span "Smartcat" at bounding box center [168, 50] width 25 height 6
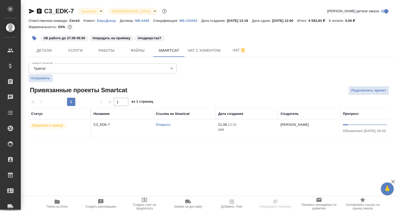
scroll to position [0, 86]
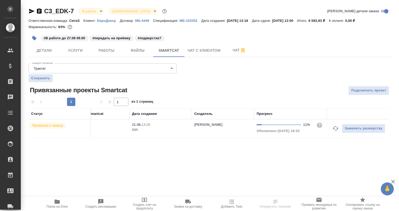
click at [330, 130] on button "button" at bounding box center [335, 128] width 12 height 12
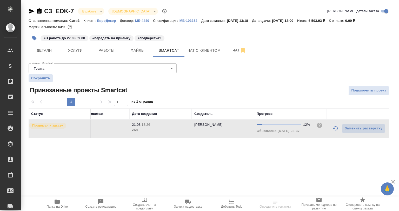
scroll to position [0, 0]
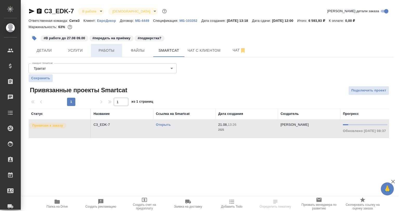
click at [114, 54] on button "Работы" at bounding box center [106, 50] width 31 height 13
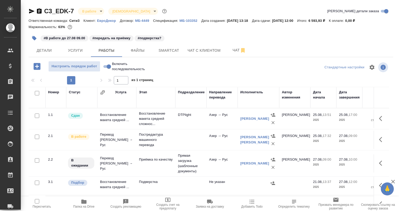
scroll to position [13, 0]
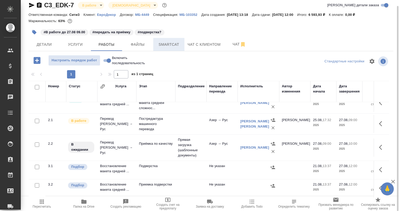
click at [174, 42] on span "Smartcat" at bounding box center [168, 44] width 25 height 6
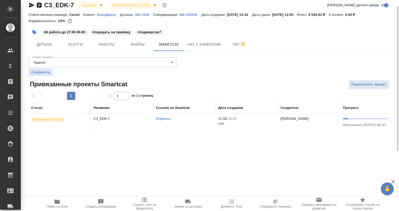
scroll to position [0, 86]
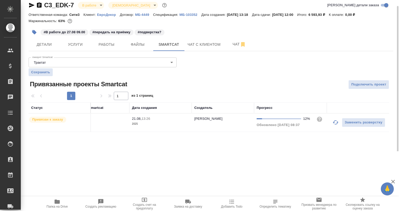
click at [331, 120] on button "button" at bounding box center [335, 122] width 12 height 12
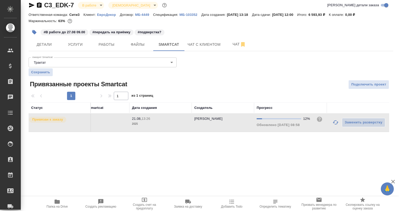
drag, startPoint x: 322, startPoint y: 136, endPoint x: 147, endPoint y: 120, distance: 175.9
click at [151, 122] on div "C3_EDK-7 В работе inProgress Святая троица holyTrinity Кратко детали заказа Отв…" at bounding box center [211, 69] width 370 height 151
click at [108, 40] on button "Работы" at bounding box center [106, 44] width 31 height 13
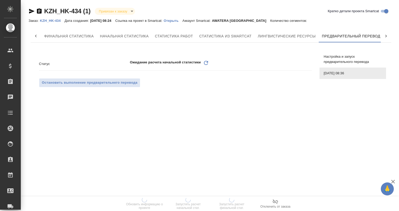
scroll to position [0, 2]
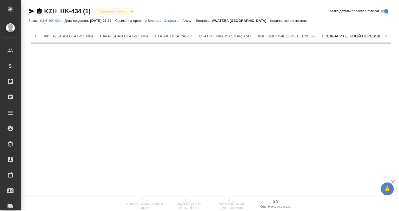
scroll to position [0, 2]
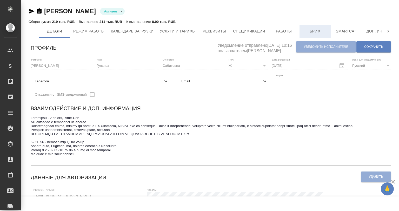
click at [314, 31] on span "Бриф" at bounding box center [314, 31] width 25 height 6
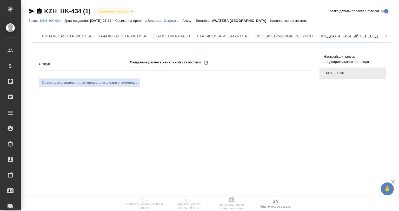
scroll to position [0, 2]
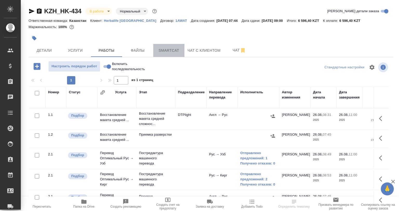
click at [166, 49] on span "Smartcat" at bounding box center [168, 50] width 25 height 6
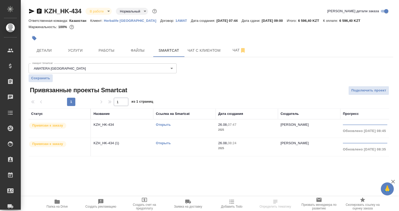
click at [161, 126] on link "Открыть" at bounding box center [163, 125] width 15 height 4
click at [46, 47] on span "Детали" at bounding box center [44, 50] width 25 height 6
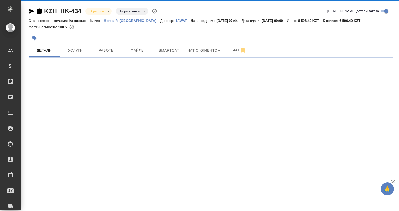
select select "RU"
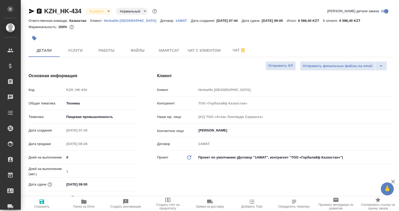
type textarea "x"
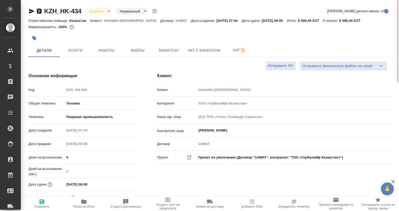
type textarea "x"
click at [108, 50] on span "Работы" at bounding box center [106, 50] width 25 height 6
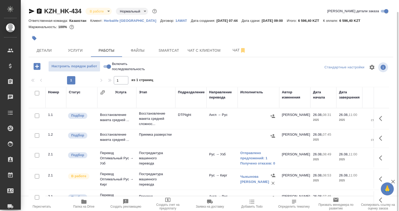
scroll to position [26, 0]
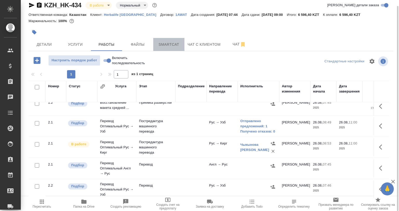
click at [171, 42] on span "Smartcat" at bounding box center [168, 44] width 25 height 6
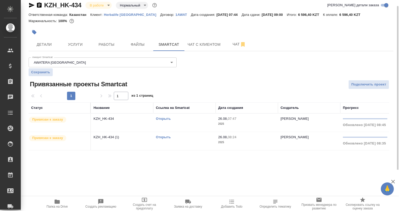
click at [149, 140] on td "KZH_HK-434 (1)" at bounding box center [122, 141] width 62 height 18
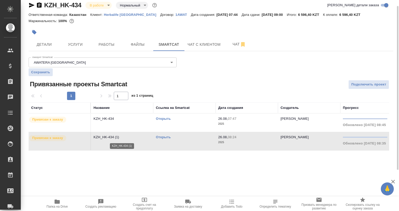
click at [140, 134] on p "KZH_HK-434 (1)" at bounding box center [121, 136] width 57 height 5
click at [167, 138] on link "Открыть" at bounding box center [163, 137] width 15 height 4
click at [103, 46] on span "Работы" at bounding box center [106, 44] width 25 height 6
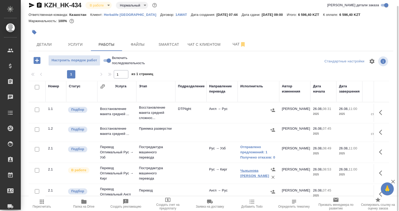
click at [248, 168] on link "Чыкынова Айзура Адыловна" at bounding box center [254, 172] width 29 height 9
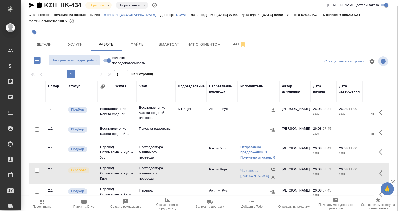
click at [238, 153] on td "Отправлено предложений: 1 Получено отказов: 0" at bounding box center [258, 152] width 42 height 21
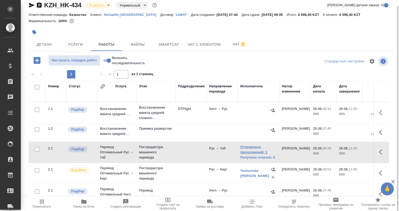
click at [245, 152] on link "Отправлено предложений: 1" at bounding box center [258, 149] width 36 height 10
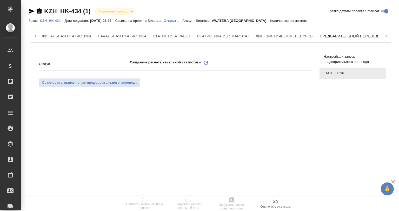
scroll to position [0, 2]
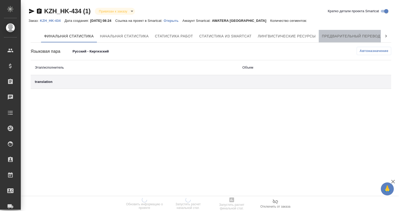
click at [340, 37] on span "Предварительный перевод" at bounding box center [351, 36] width 58 height 6
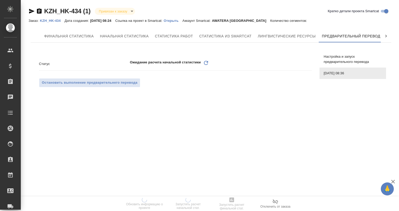
scroll to position [0, 2]
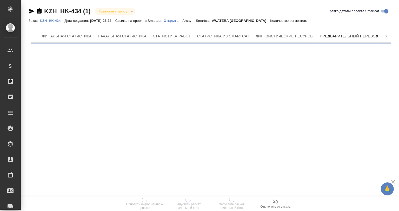
scroll to position [0, 2]
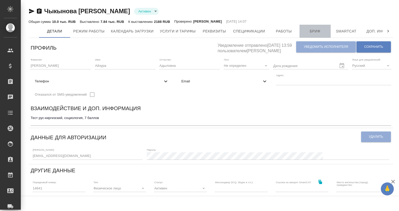
click at [306, 30] on span "Бриф" at bounding box center [314, 31] width 25 height 6
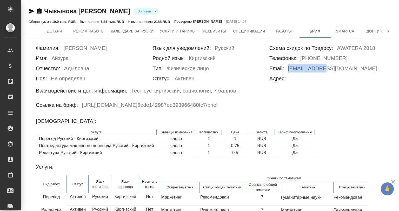
drag, startPoint x: 288, startPoint y: 68, endPoint x: 328, endPoint y: 70, distance: 39.7
click at [328, 70] on div "Email: [EMAIL_ADDRESS][DOMAIN_NAME]" at bounding box center [327, 69] width 117 height 10
copy h6 "[EMAIL_ADDRESS][DOMAIN_NAME]"
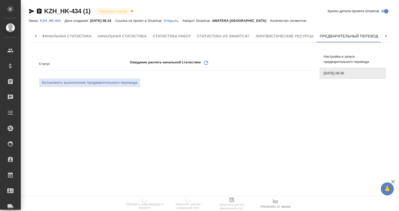
scroll to position [0, 2]
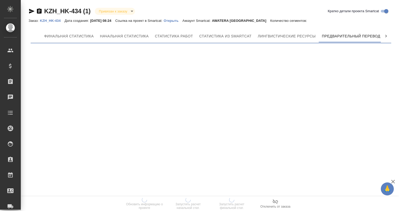
scroll to position [0, 2]
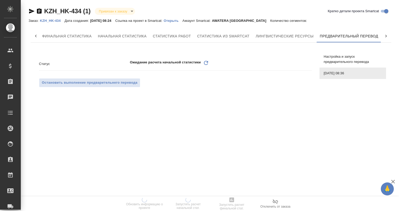
scroll to position [0, 2]
